Goal: Task Accomplishment & Management: Use online tool/utility

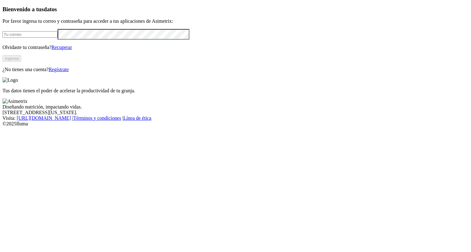
click at [69, 72] on link "Regístrate" at bounding box center [59, 69] width 20 height 5
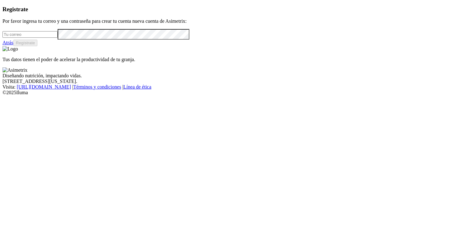
click at [56, 38] on input "email" at bounding box center [29, 34] width 55 height 7
type input "[EMAIL_ADDRESS][DOMAIN_NAME]"
click at [38, 46] on button "Regístrate" at bounding box center [25, 43] width 24 height 7
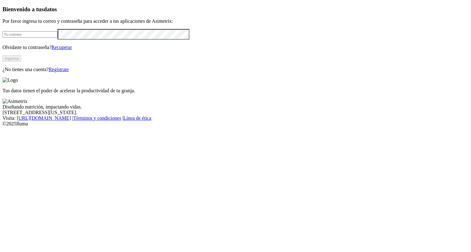
click at [58, 38] on input "email" at bounding box center [29, 34] width 55 height 7
type input "[EMAIL_ADDRESS][DOMAIN_NAME]"
click at [72, 50] on link "Recuperar" at bounding box center [61, 47] width 21 height 5
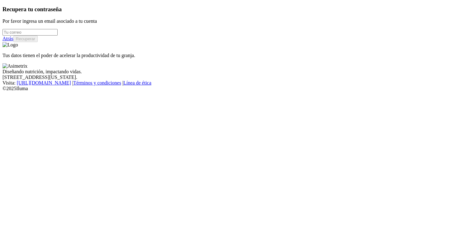
click at [58, 36] on input "email" at bounding box center [29, 32] width 55 height 7
type input "[EMAIL_ADDRESS][DOMAIN_NAME]"
click at [38, 42] on button "Recuperar" at bounding box center [25, 39] width 24 height 7
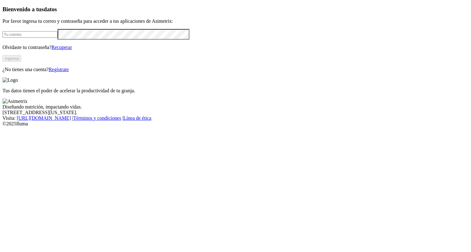
click at [58, 38] on input "email" at bounding box center [29, 34] width 55 height 7
type input "[EMAIL_ADDRESS][DOMAIN_NAME]"
click at [21, 62] on button "Ingresa" at bounding box center [11, 58] width 19 height 7
click at [58, 38] on input "email" at bounding box center [29, 34] width 55 height 7
type input "[EMAIL_ADDRESS][DOMAIN_NAME]"
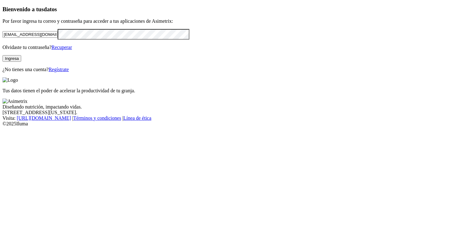
click at [21, 62] on button "Ingresa" at bounding box center [11, 58] width 19 height 7
click at [58, 38] on input "email" at bounding box center [29, 34] width 55 height 7
type input "almamuca25@gmail.com"
click at [21, 62] on button "Ingresa" at bounding box center [11, 58] width 19 height 7
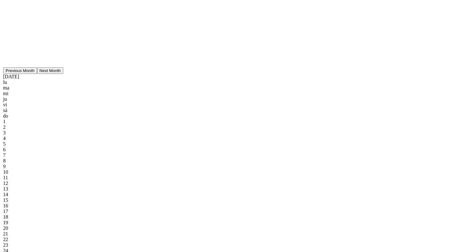
click at [37, 74] on button "Previous Month" at bounding box center [20, 70] width 34 height 7
click at [63, 147] on div "1" at bounding box center [33, 144] width 60 height 6
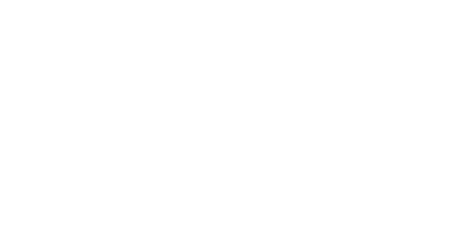
click at [137, 74] on button "Previous Month" at bounding box center [120, 70] width 34 height 7
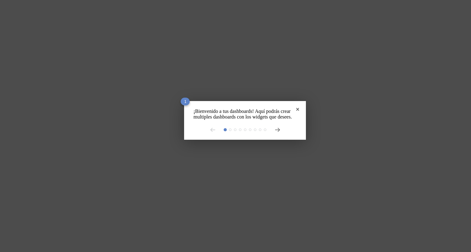
click at [266, 138] on div "¡Bienvenido a tus dashboards! Aquí podrás crear multiples dashboards con los wi…" at bounding box center [245, 120] width 122 height 39
click at [275, 131] on icon at bounding box center [277, 129] width 4 height 3
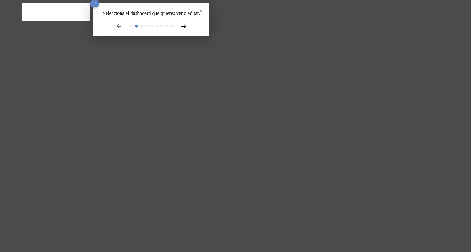
click at [182, 28] on icon at bounding box center [184, 26] width 4 height 3
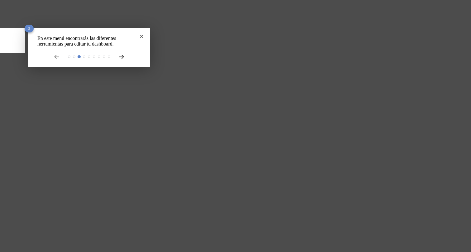
click at [119, 59] on icon at bounding box center [121, 57] width 5 height 4
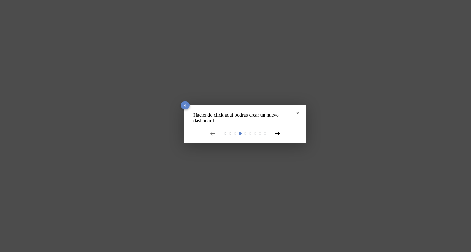
click at [275, 135] on icon at bounding box center [277, 133] width 5 height 4
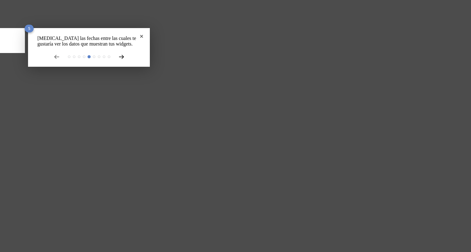
click at [119, 59] on icon at bounding box center [121, 57] width 5 height 4
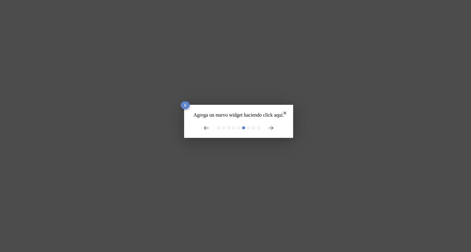
click at [271, 130] on div at bounding box center [238, 127] width 90 height 5
click at [270, 130] on div at bounding box center [238, 127] width 90 height 5
click at [268, 130] on icon at bounding box center [270, 128] width 5 height 4
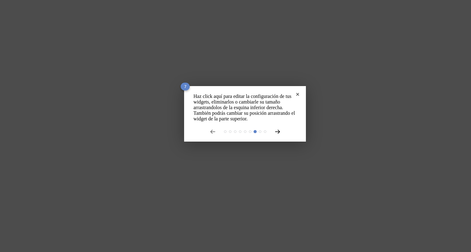
click at [275, 133] on icon at bounding box center [277, 131] width 4 height 3
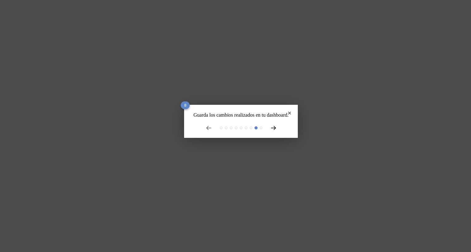
click at [271, 130] on icon at bounding box center [273, 127] width 4 height 3
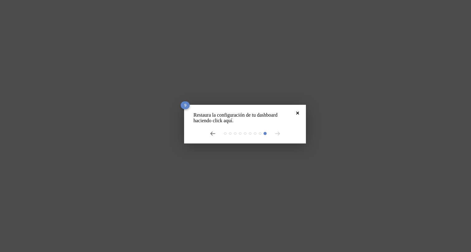
click at [296, 112] on icon "Close" at bounding box center [297, 112] width 3 height 3
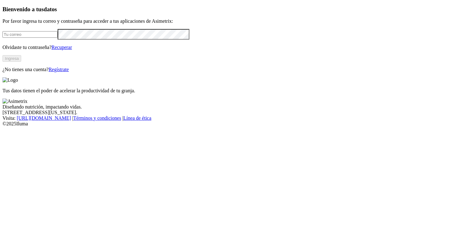
click at [58, 38] on input "email" at bounding box center [29, 34] width 55 height 7
type input "[EMAIL_ADDRESS][DOMAIN_NAME]"
click at [21, 62] on button "Ingresa" at bounding box center [11, 58] width 19 height 7
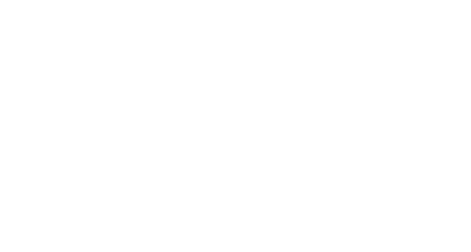
click at [12, 117] on icon at bounding box center [11, 126] width 19 height 19
click at [15, 117] on icon at bounding box center [11, 126] width 19 height 19
